Goal: Information Seeking & Learning: Learn about a topic

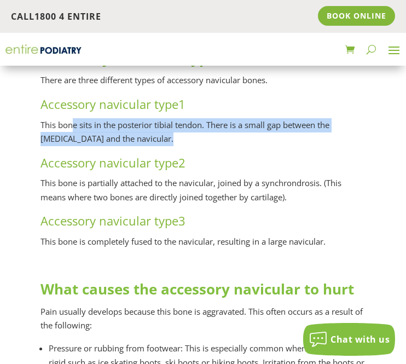
drag, startPoint x: 72, startPoint y: 124, endPoint x: 188, endPoint y: 136, distance: 116.6
click at [188, 136] on p "This bone sits in the posterior tibial tendon. There is a small gap between the…" at bounding box center [202, 136] width 325 height 36
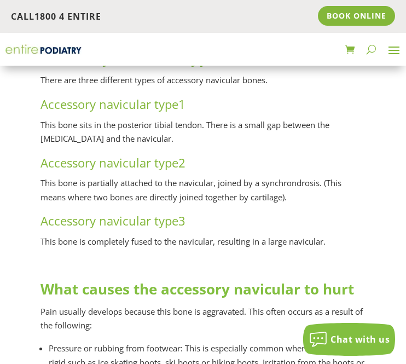
click at [190, 138] on p "This bone sits in the posterior tibial tendon. There is a small gap between the…" at bounding box center [202, 136] width 325 height 36
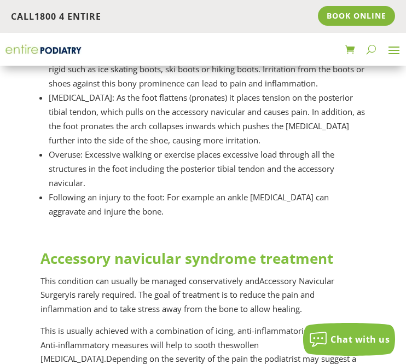
scroll to position [731, 0]
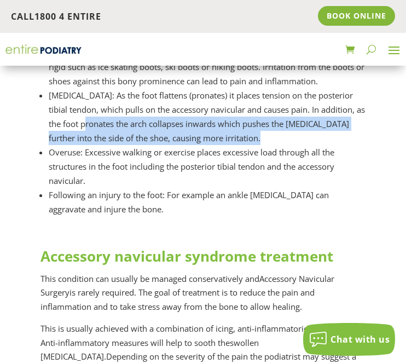
drag, startPoint x: 72, startPoint y: 120, endPoint x: 240, endPoint y: 136, distance: 168.1
click at [240, 136] on li "[MEDICAL_DATA] : As the foot flattens (pronates) it places tension on the poste…" at bounding box center [207, 116] width 317 height 57
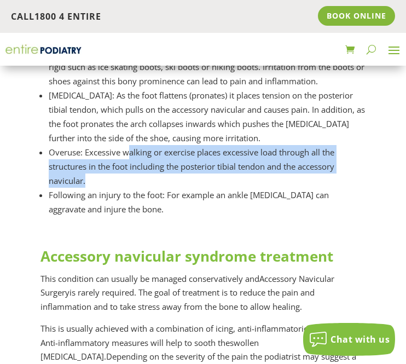
drag, startPoint x: 128, startPoint y: 153, endPoint x: 209, endPoint y: 181, distance: 85.7
click at [209, 181] on li "Overuse : Excessive walking or exercise places excessive load through all the s…" at bounding box center [207, 166] width 317 height 43
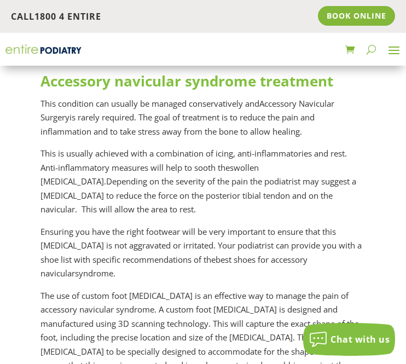
scroll to position [911, 0]
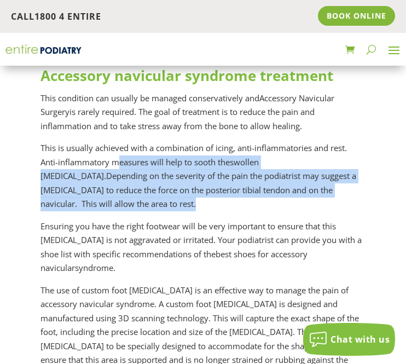
drag, startPoint x: 119, startPoint y: 160, endPoint x: 170, endPoint y: 208, distance: 69.7
click at [170, 208] on p "This is usually achieved with a combination of icing, anti-inflammatories and r…" at bounding box center [202, 180] width 325 height 78
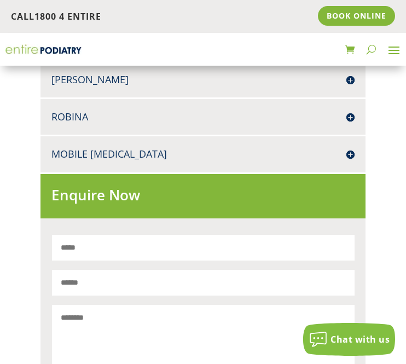
scroll to position [1654, 0]
